Goal: Task Accomplishment & Management: Manage account settings

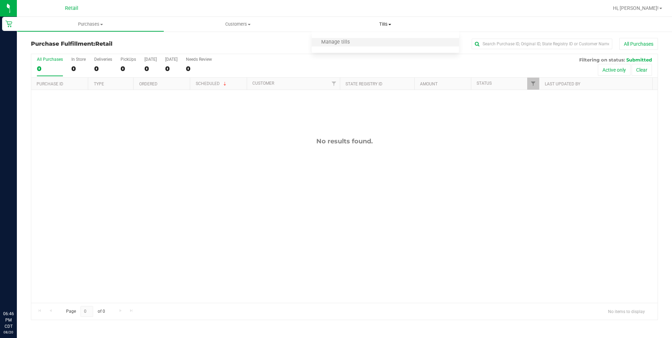
click at [384, 44] on li "Manage tills" at bounding box center [385, 42] width 147 height 8
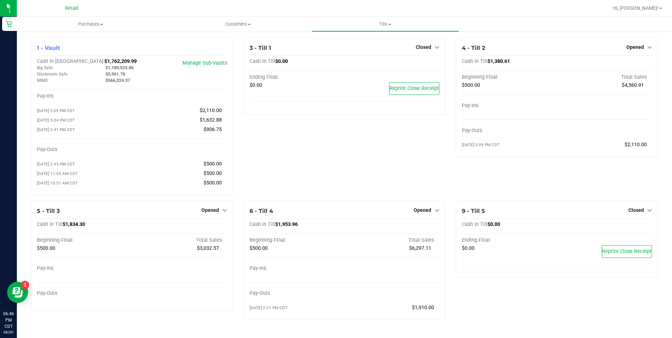
click at [428, 213] on span "Opened" at bounding box center [423, 210] width 18 height 6
click at [426, 227] on link "Close Till" at bounding box center [423, 225] width 19 height 6
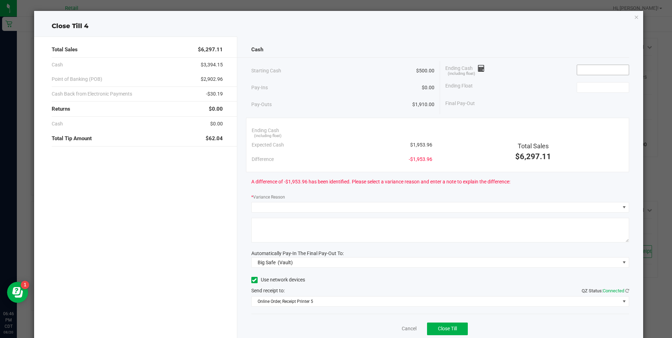
click at [612, 70] on input at bounding box center [603, 70] width 52 height 10
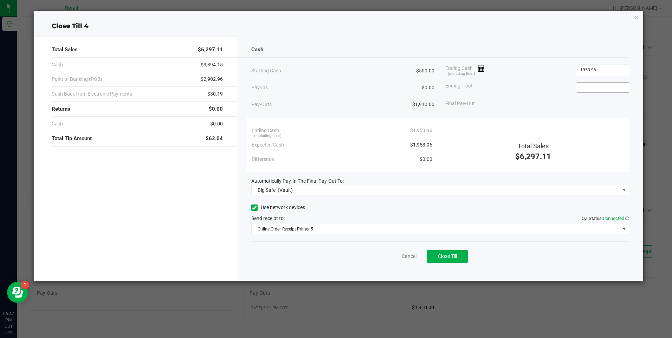
click at [601, 88] on input at bounding box center [603, 88] width 52 height 10
type input "$1,953.96"
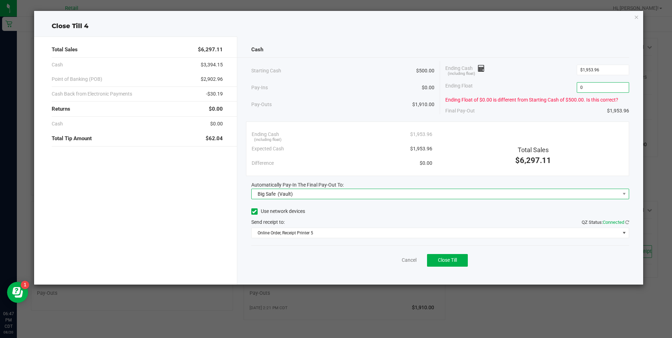
click at [353, 196] on span "Big Safe (Vault)" at bounding box center [436, 194] width 368 height 10
type input "$0.00"
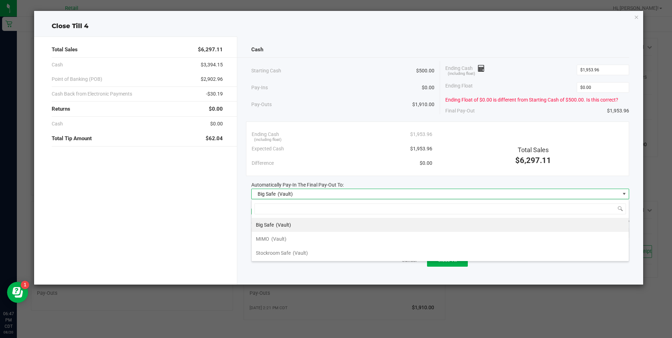
scroll to position [11, 378]
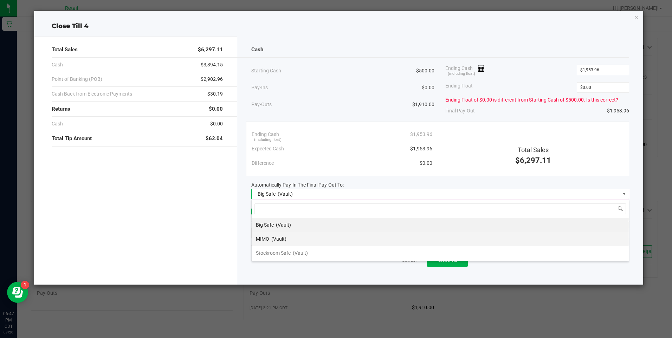
click at [297, 241] on li "MIMO (Vault)" at bounding box center [440, 239] width 377 height 14
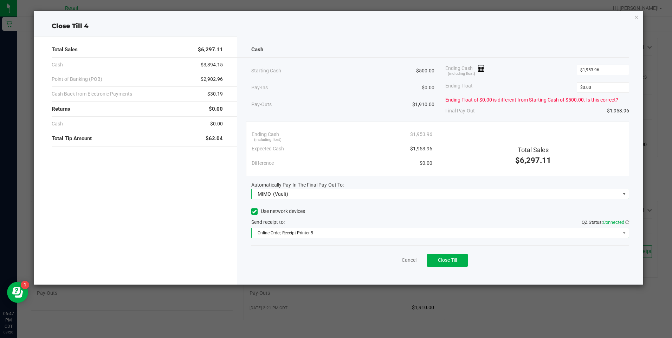
click at [325, 234] on span "Online Order, Receipt Printer 5" at bounding box center [436, 233] width 368 height 10
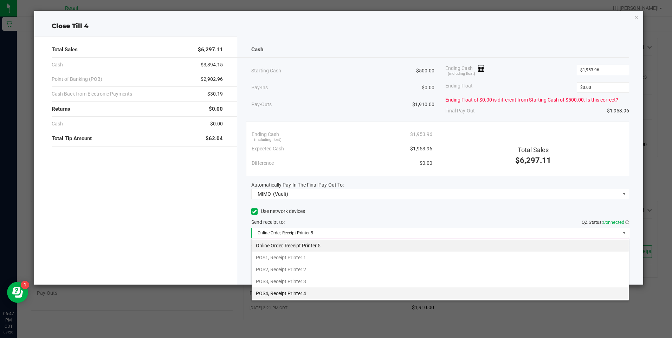
click at [308, 296] on li "POS4, Receipt Printer 4" at bounding box center [440, 293] width 377 height 12
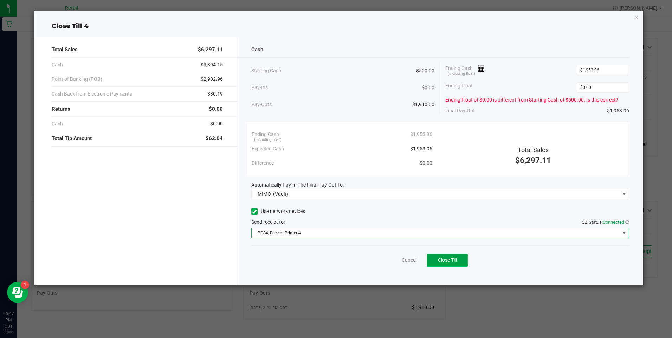
click at [451, 261] on span "Close Till" at bounding box center [447, 260] width 19 height 6
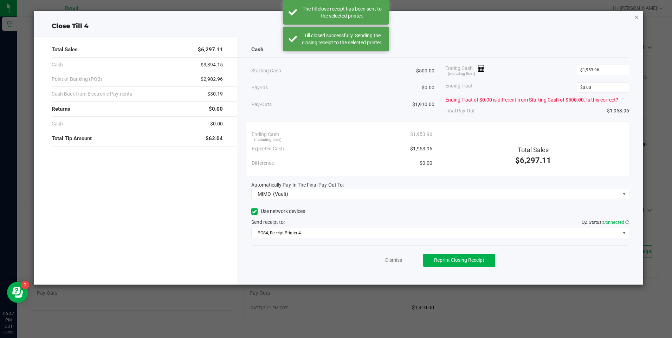
click at [637, 19] on icon "button" at bounding box center [636, 17] width 5 height 8
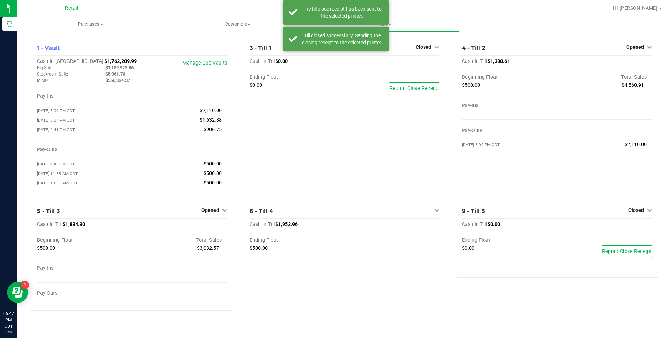
click at [656, 10] on span "Hi, [PERSON_NAME]!" at bounding box center [636, 8] width 46 height 6
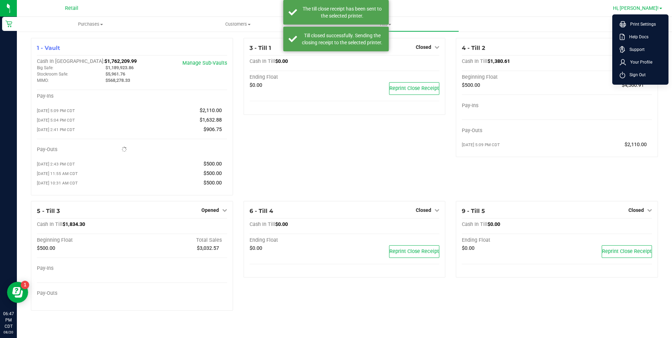
click at [642, 76] on span "Sign Out" at bounding box center [635, 74] width 20 height 7
